Goal: Obtain resource: Download file/media

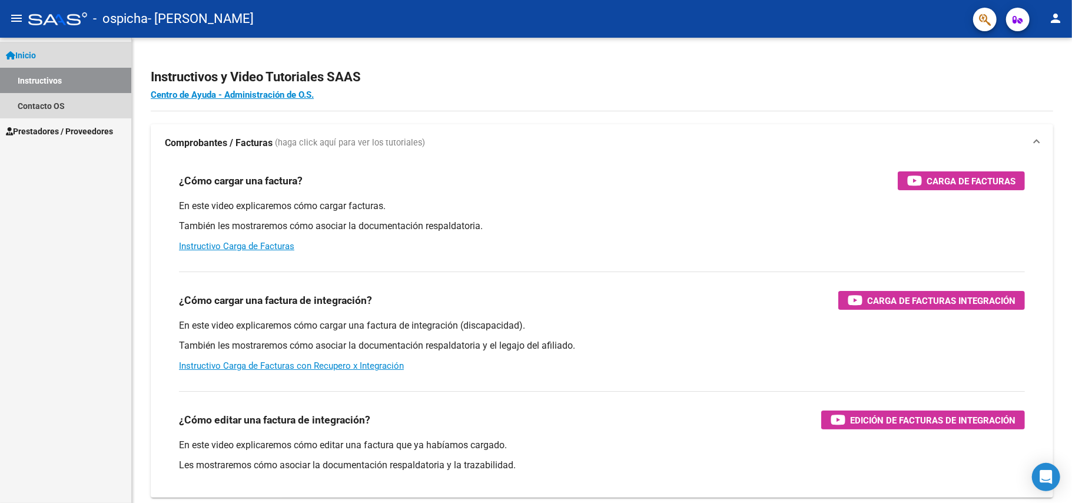
click at [27, 52] on span "Inicio" at bounding box center [21, 55] width 30 height 13
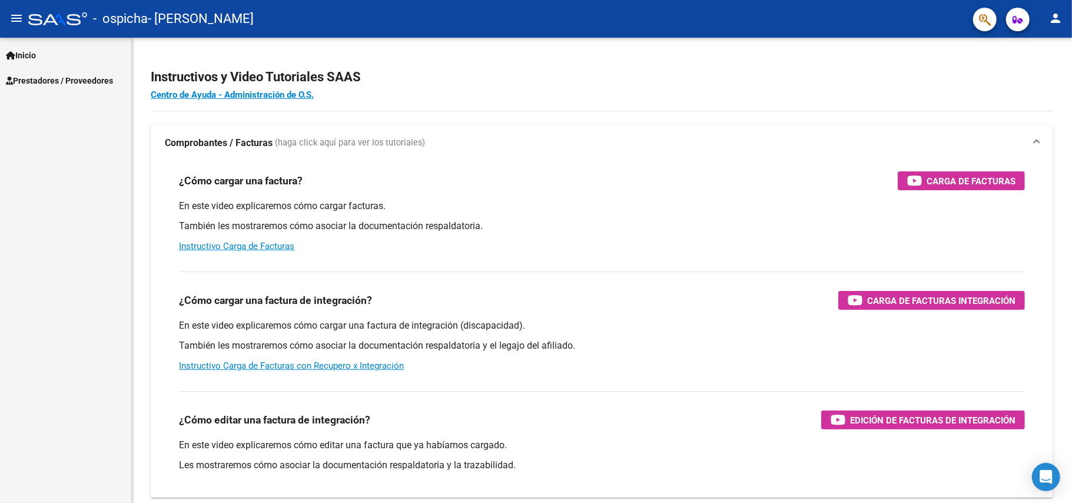
click at [55, 77] on span "Prestadores / Proveedores" at bounding box center [59, 80] width 107 height 13
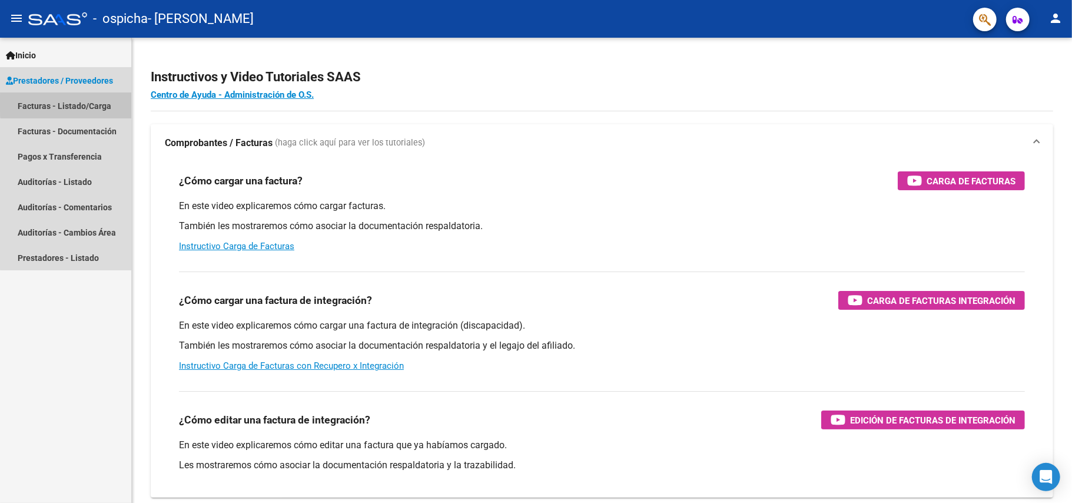
click at [78, 104] on link "Facturas - Listado/Carga" at bounding box center [65, 105] width 131 height 25
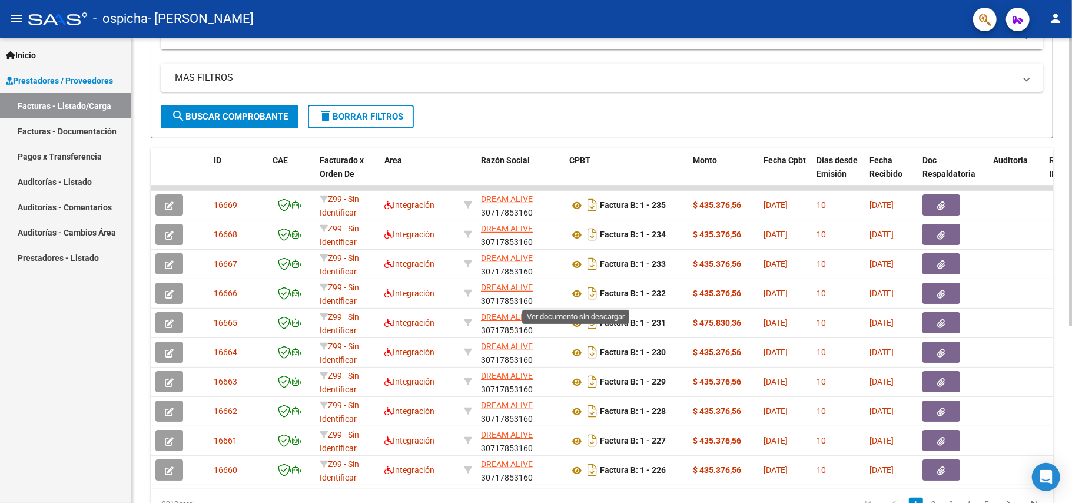
scroll to position [286, 0]
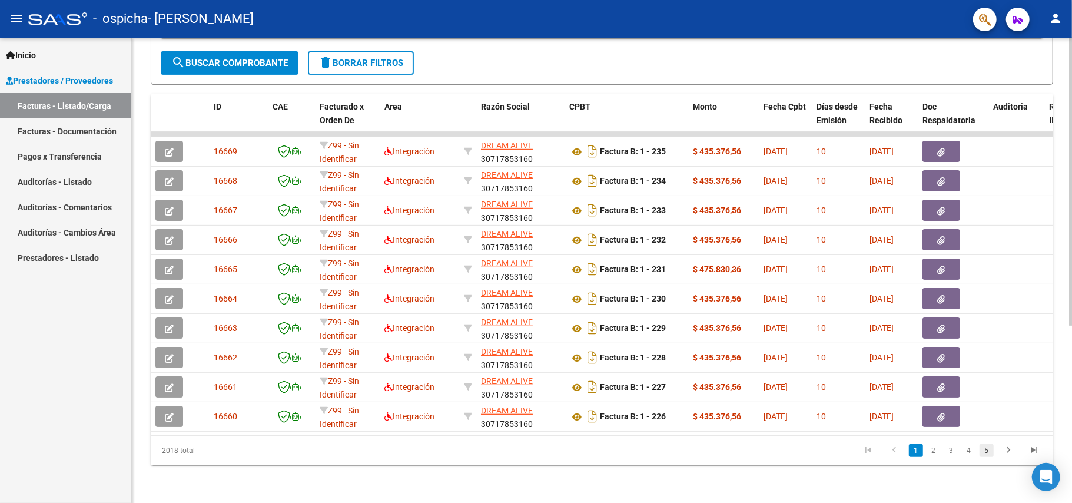
click at [987, 450] on link "5" at bounding box center [987, 450] width 14 height 13
click at [1008, 450] on icon "go to next page" at bounding box center [1008, 452] width 15 height 14
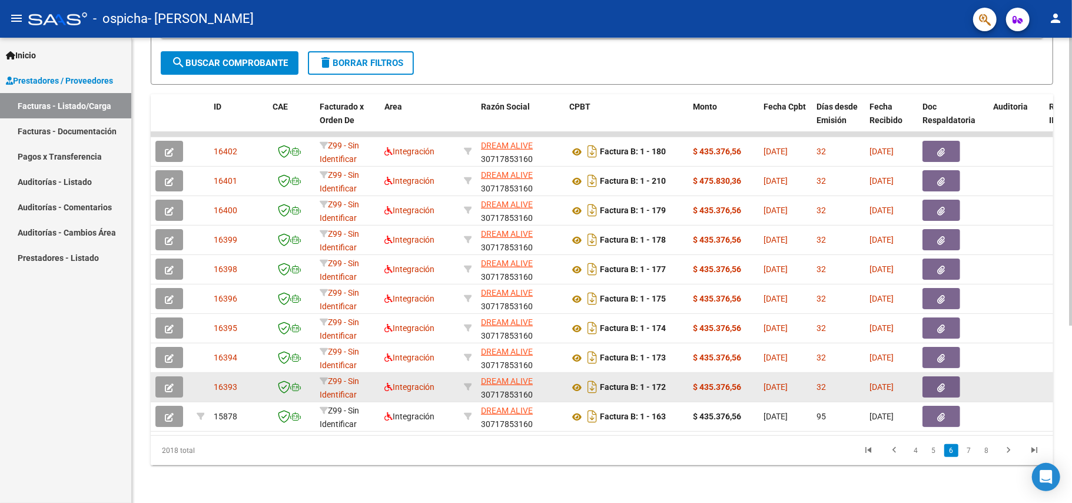
click at [942, 383] on icon "button" at bounding box center [942, 387] width 8 height 9
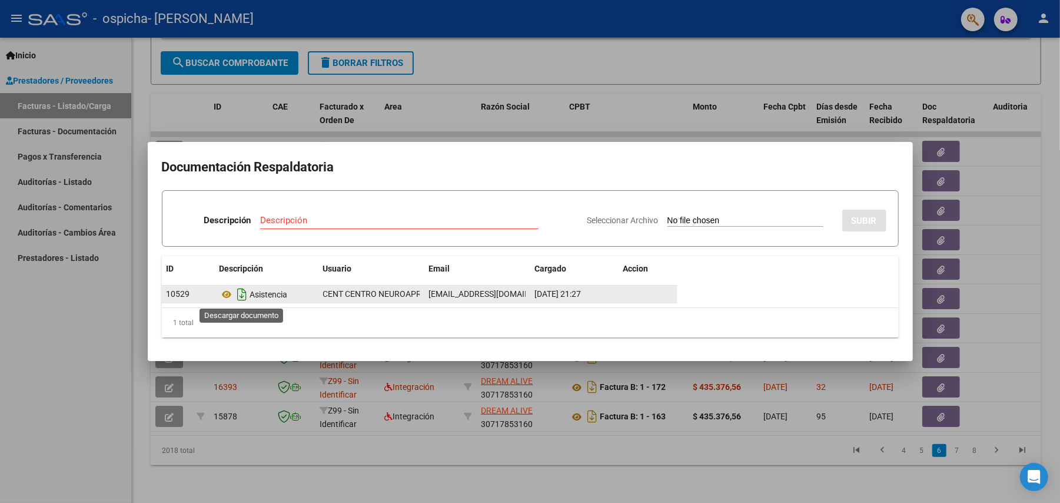
click at [243, 295] on icon "Descargar documento" at bounding box center [242, 294] width 15 height 19
click at [877, 478] on div at bounding box center [530, 251] width 1060 height 503
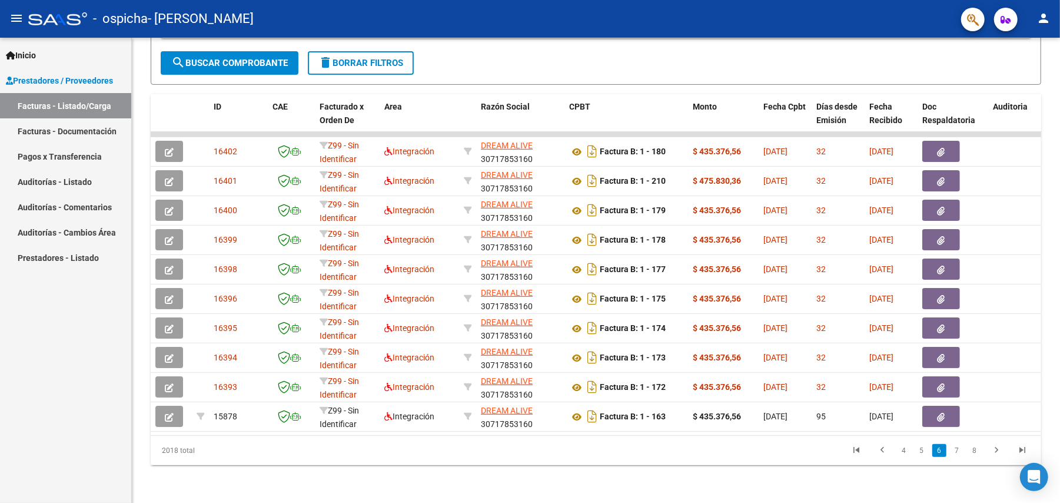
drag, startPoint x: 820, startPoint y: 453, endPoint x: 776, endPoint y: 453, distance: 43.6
click at [818, 453] on datatable-pager "4 5 6 7 8" at bounding box center [684, 450] width 703 height 20
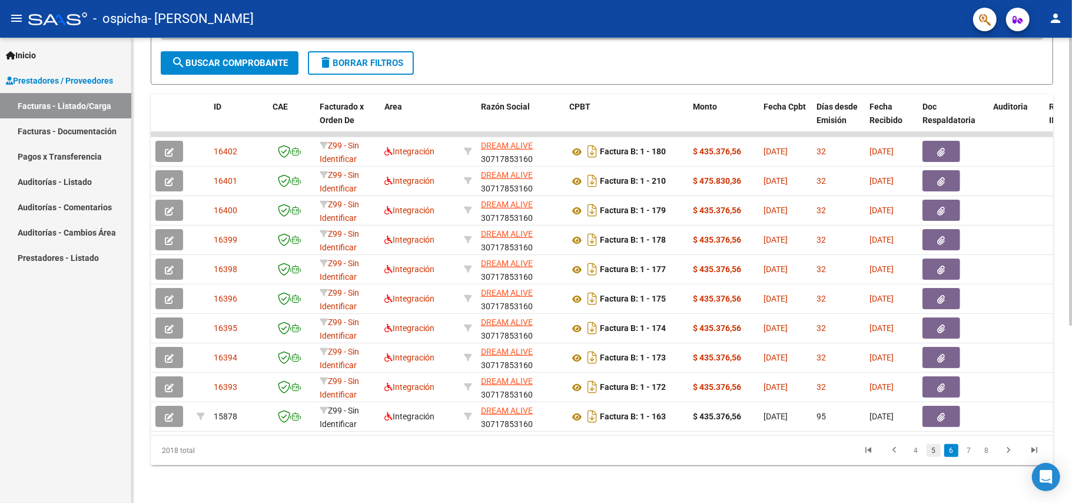
click at [934, 451] on link "5" at bounding box center [934, 450] width 14 height 13
click at [933, 450] on link "4" at bounding box center [934, 450] width 14 height 13
click at [931, 450] on link "3" at bounding box center [934, 450] width 14 height 13
click at [934, 449] on link "2" at bounding box center [934, 450] width 14 height 13
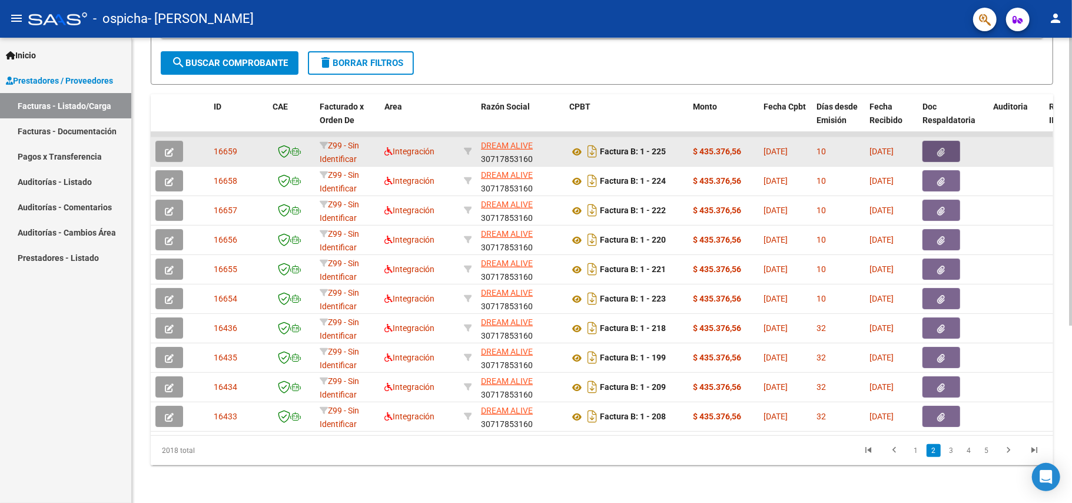
click at [938, 148] on icon "button" at bounding box center [942, 152] width 8 height 9
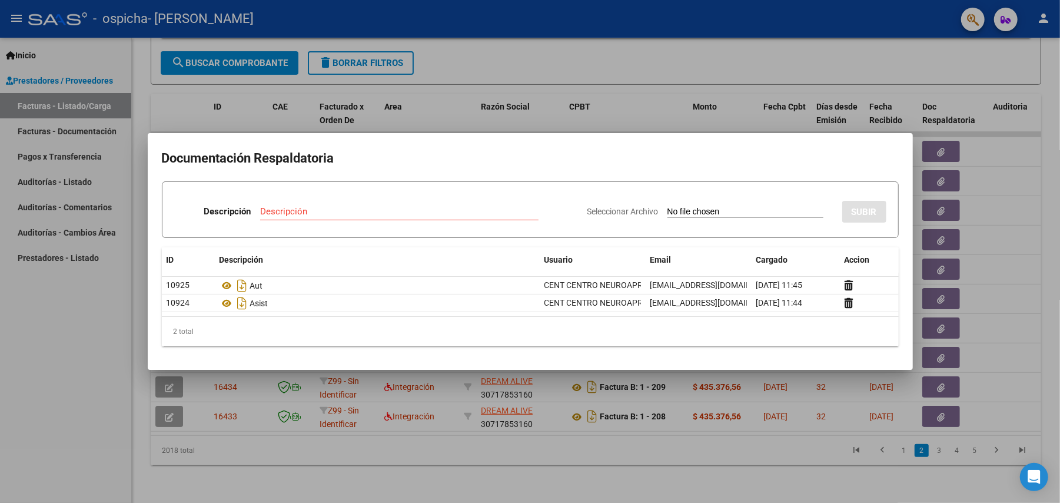
click at [74, 326] on div at bounding box center [530, 251] width 1060 height 503
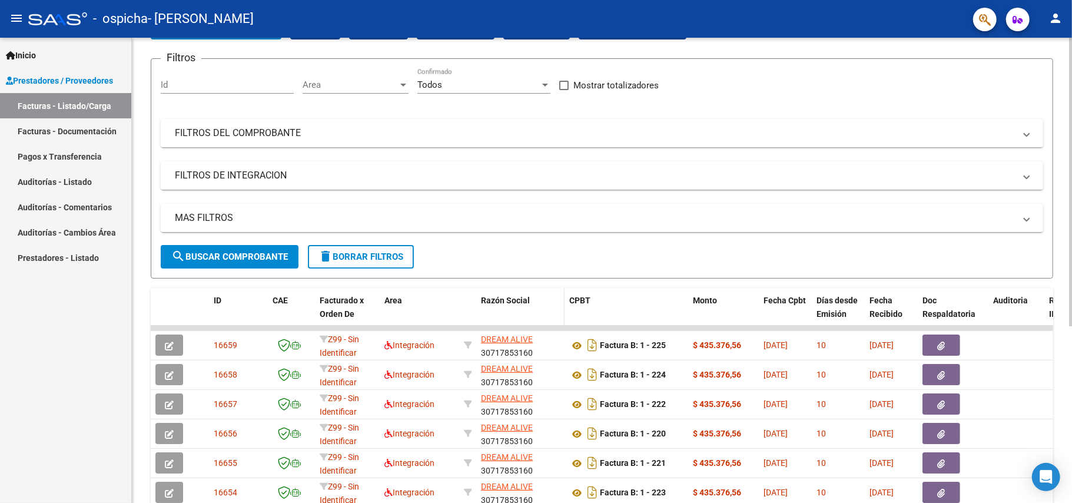
scroll to position [0, 0]
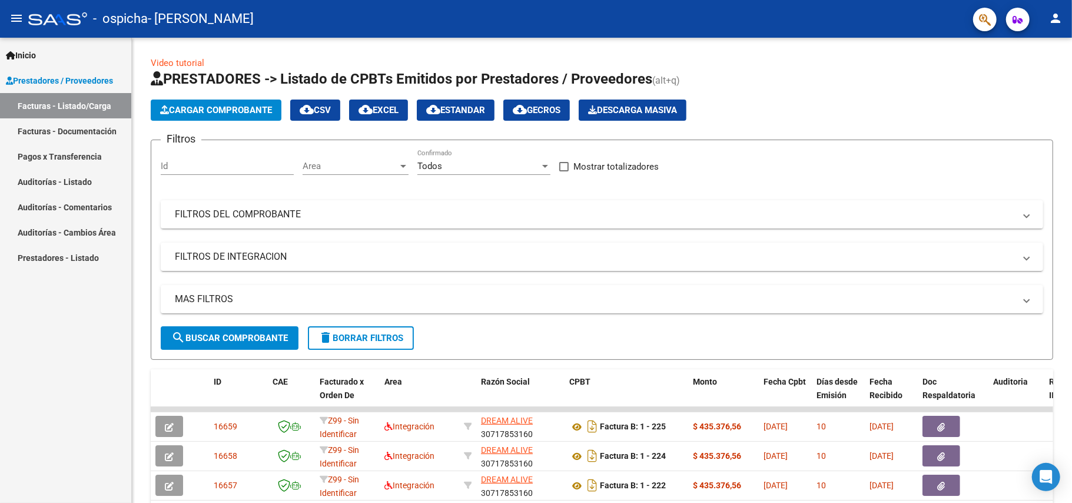
click at [31, 52] on span "Inicio" at bounding box center [21, 55] width 30 height 13
